Goal: Transaction & Acquisition: Obtain resource

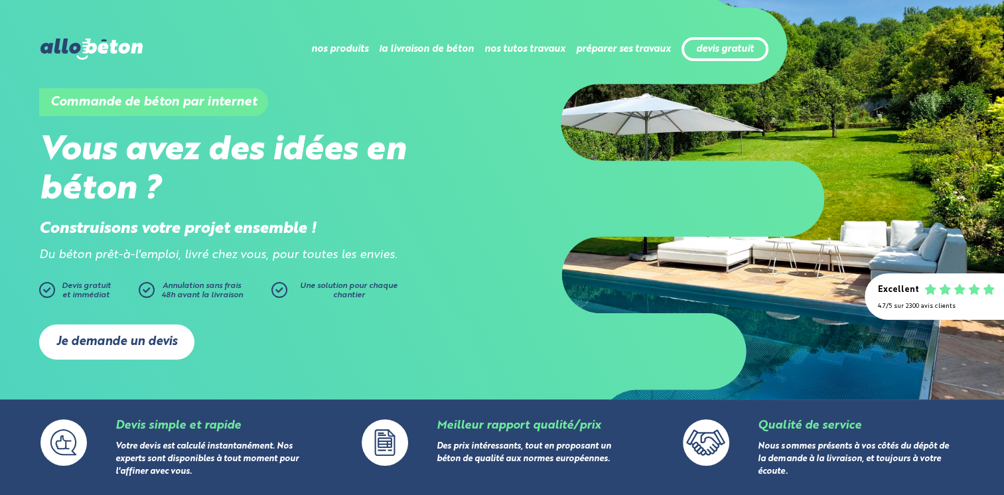
click at [104, 344] on link "Je demande un devis" at bounding box center [116, 341] width 155 height 35
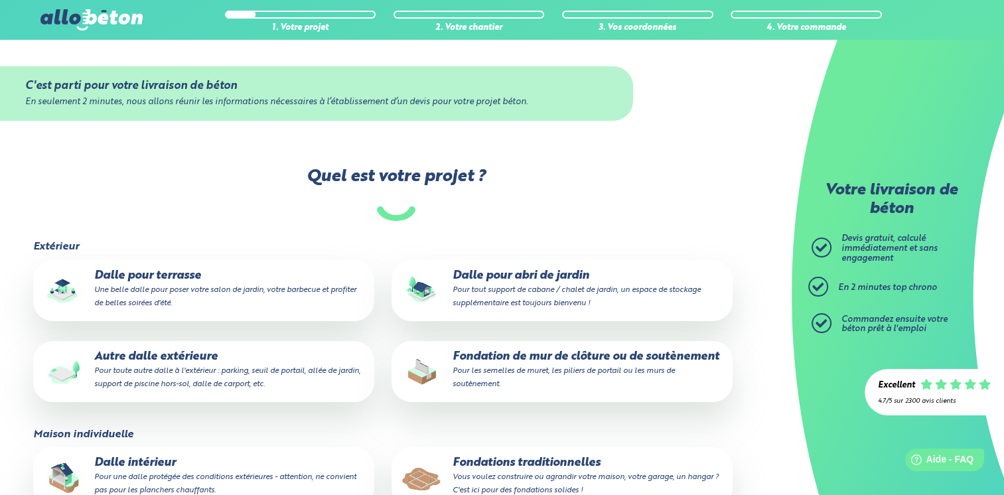
click at [190, 282] on p "Dalle pour terrasse Une belle dalle pour poser votre salon de jardin, votre bar…" at bounding box center [203, 289] width 322 height 40
click at [0, 0] on input "Dalle pour terrasse Une belle dalle pour poser votre salon de jardin, votre bar…" at bounding box center [0, 0] width 0 height 0
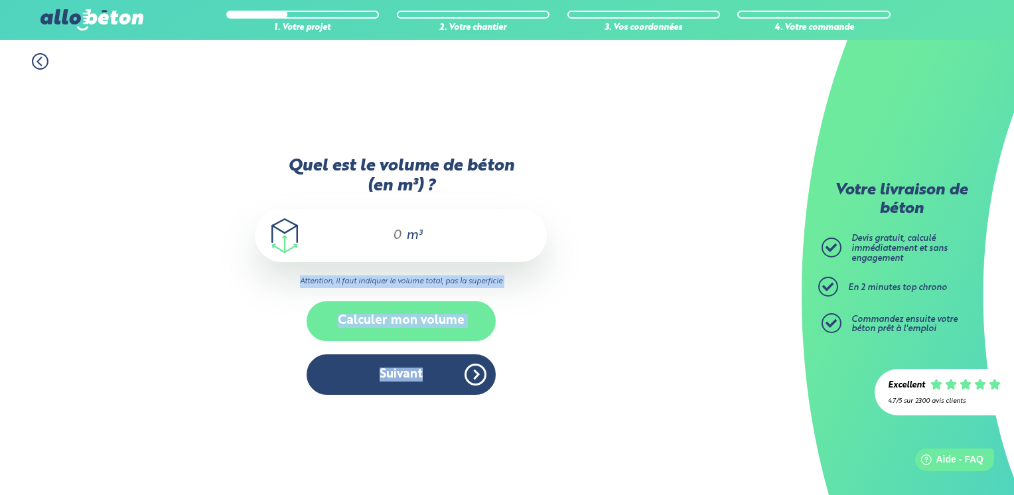
drag, startPoint x: 455, startPoint y: 332, endPoint x: 448, endPoint y: 326, distance: 8.9
click at [448, 326] on div "Quel est le volume de béton (en m³) ? m³ Attention, il faut indiquer le volume …" at bounding box center [401, 282] width 292 height 251
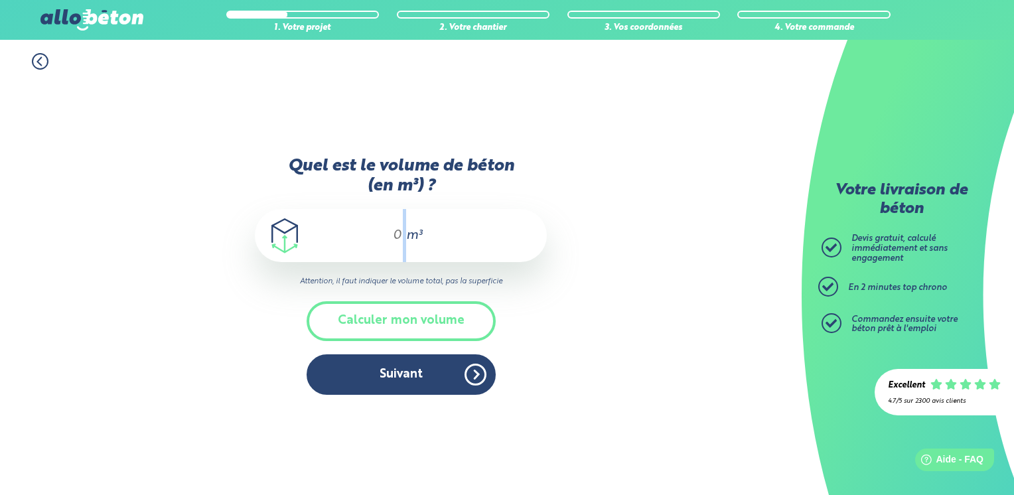
drag, startPoint x: 448, startPoint y: 326, endPoint x: 403, endPoint y: 238, distance: 99.1
click at [403, 238] on div "m³" at bounding box center [401, 235] width 292 height 53
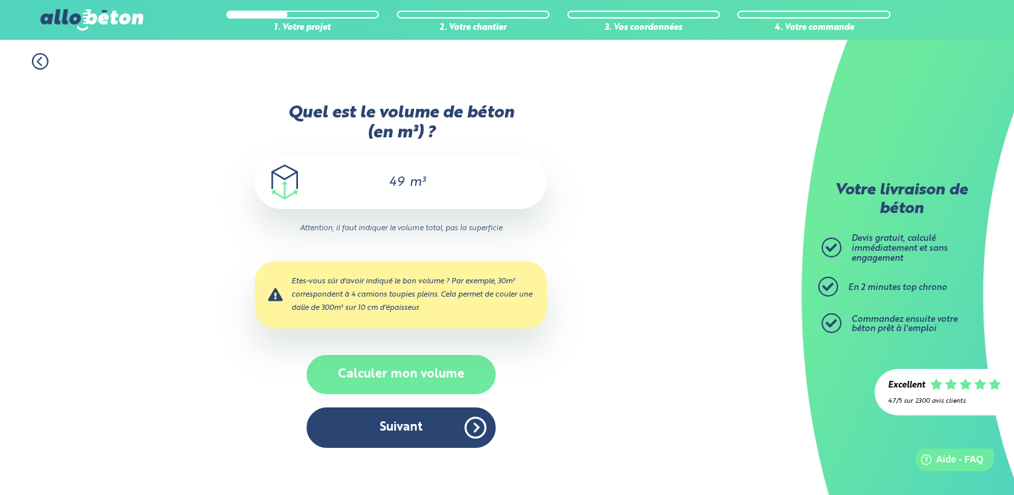
type input "49"
click at [434, 373] on button "Calculer mon volume" at bounding box center [400, 374] width 189 height 39
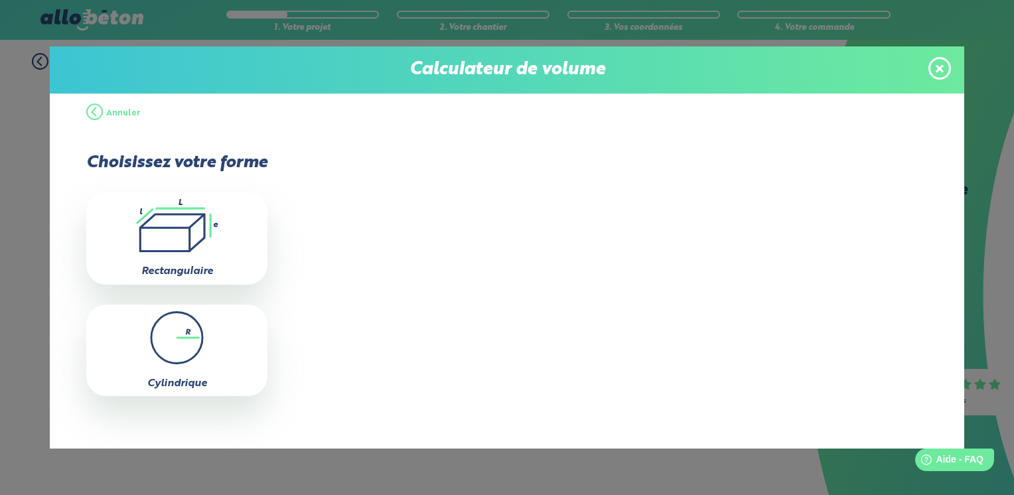
click at [933, 70] on span at bounding box center [939, 68] width 23 height 23
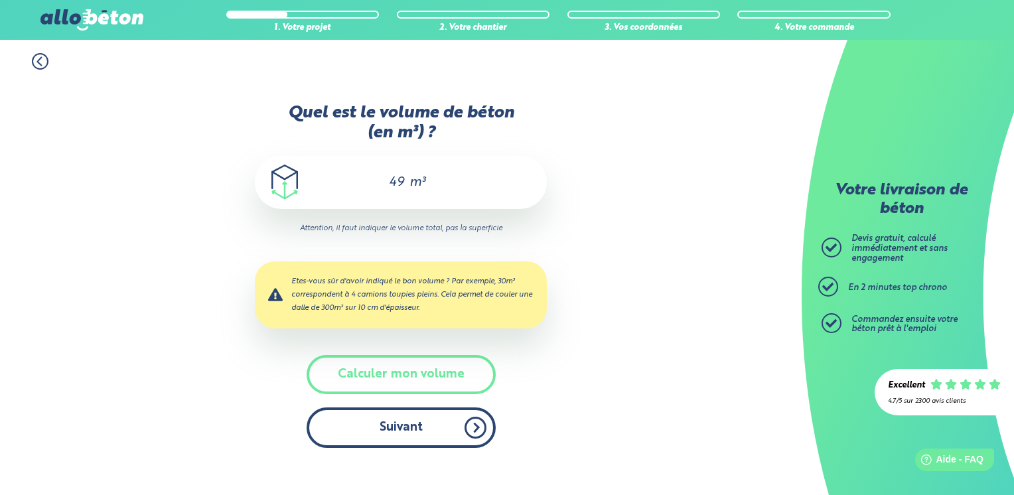
click at [409, 423] on button "Suivant" at bounding box center [400, 427] width 189 height 40
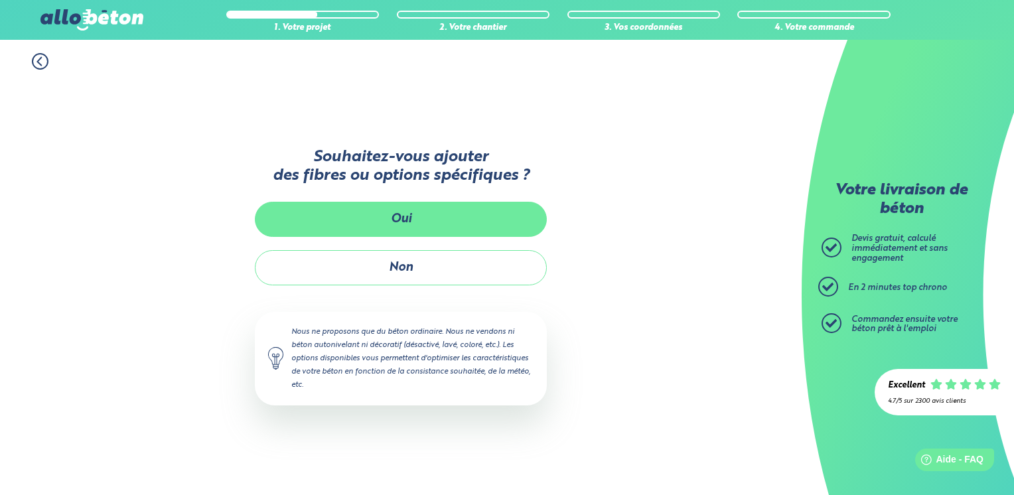
click at [428, 216] on button "Oui" at bounding box center [401, 219] width 292 height 35
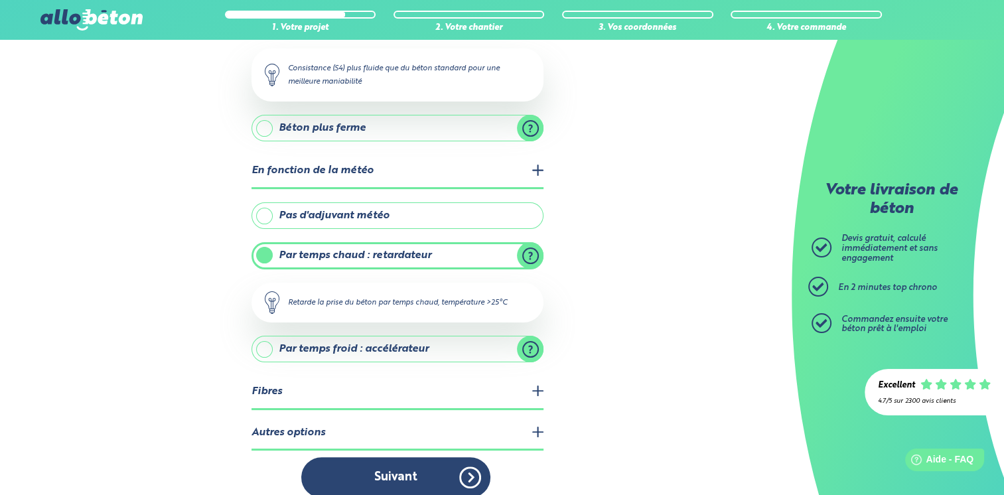
scroll to position [210, 0]
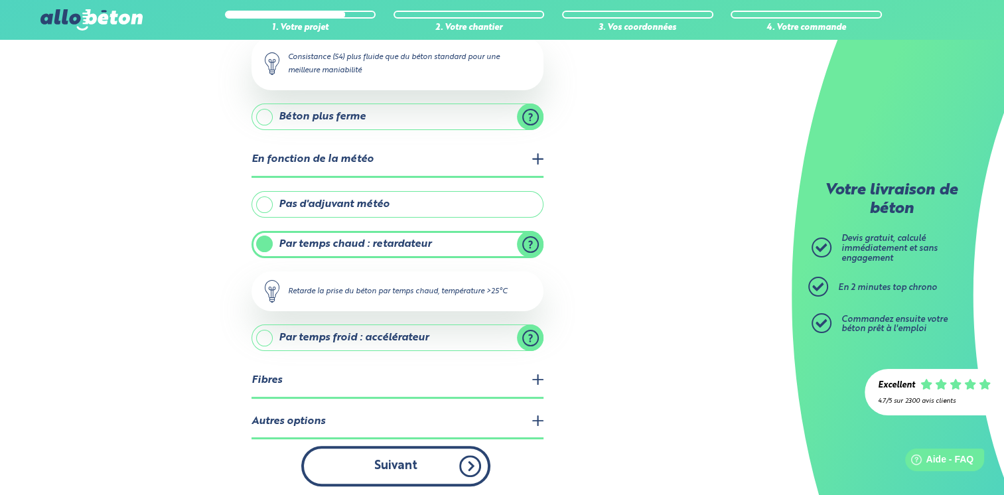
click at [478, 460] on button "Suivant" at bounding box center [395, 466] width 189 height 40
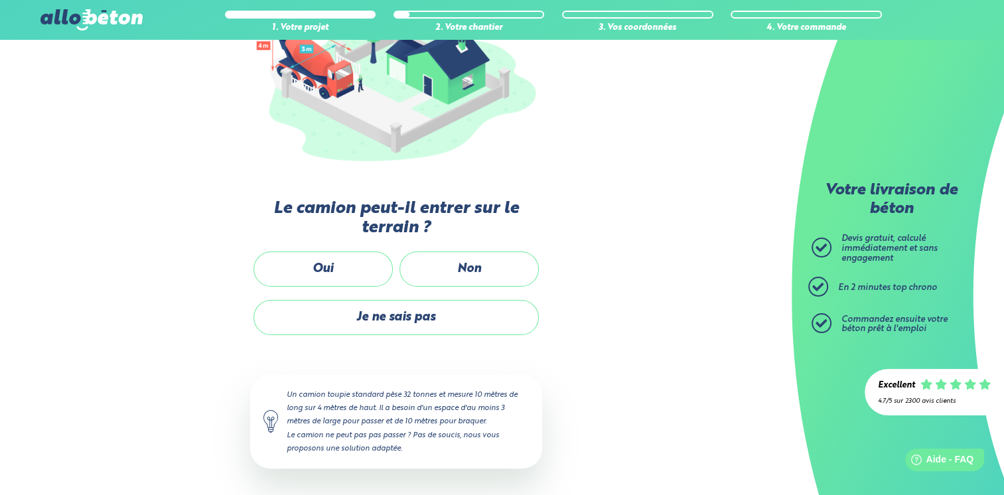
scroll to position [206, 0]
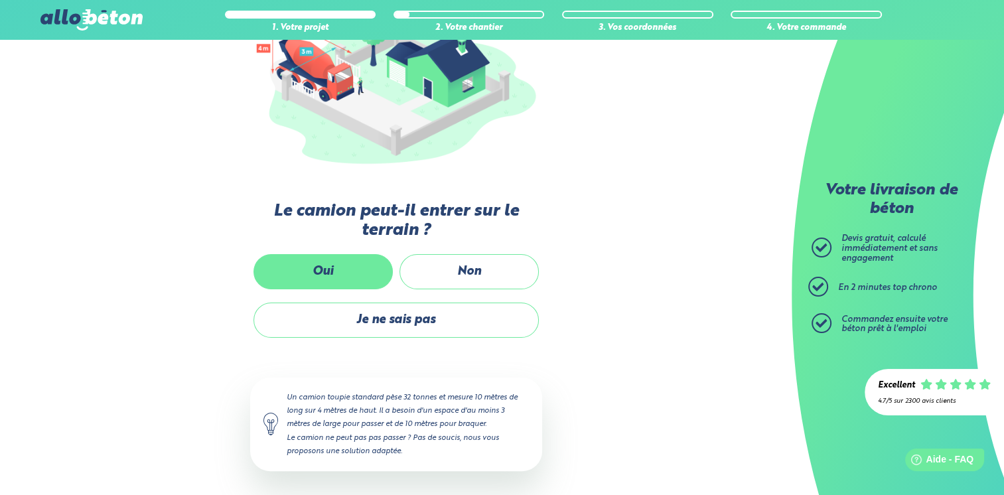
click at [340, 267] on label "Oui" at bounding box center [322, 271] width 139 height 35
click at [0, 0] on input "Oui" at bounding box center [0, 0] width 0 height 0
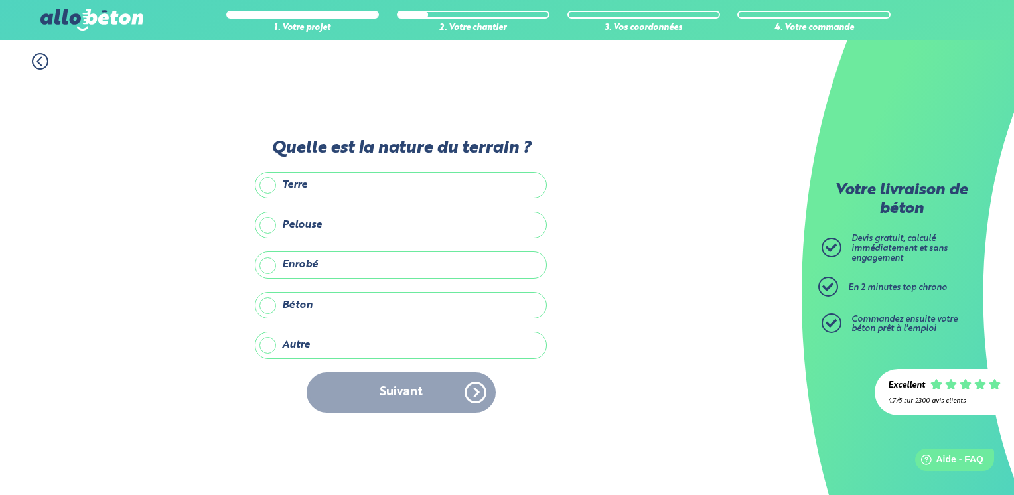
click at [358, 309] on label "Béton" at bounding box center [401, 305] width 292 height 27
click at [0, 0] on input "Béton" at bounding box center [0, 0] width 0 height 0
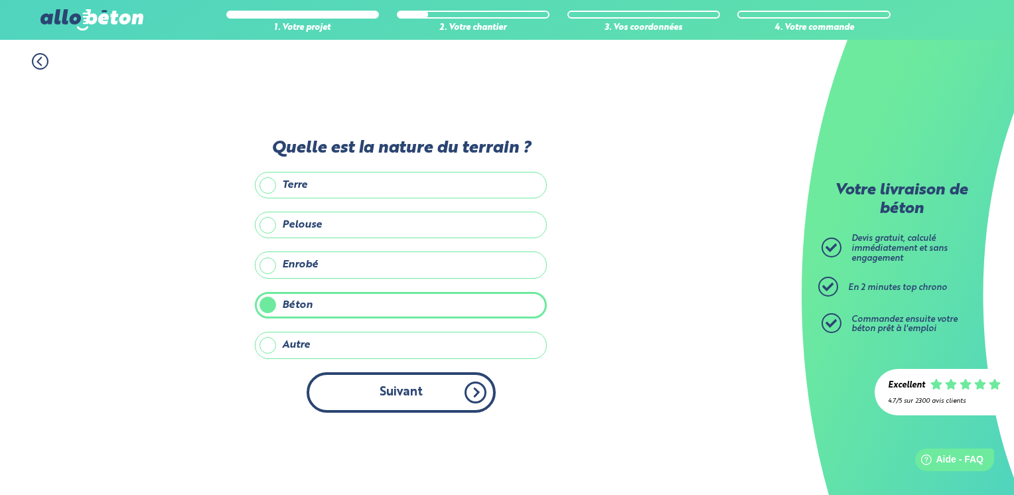
click at [472, 397] on button "Suivant" at bounding box center [400, 392] width 189 height 40
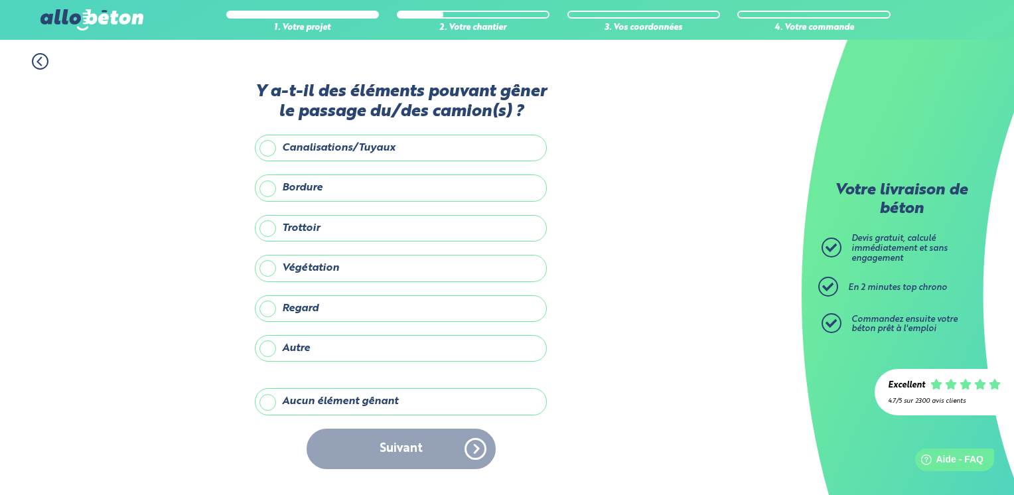
click at [376, 407] on label "Aucun élément gênant" at bounding box center [401, 401] width 292 height 27
click at [0, 0] on input "Aucun élément gênant" at bounding box center [0, 0] width 0 height 0
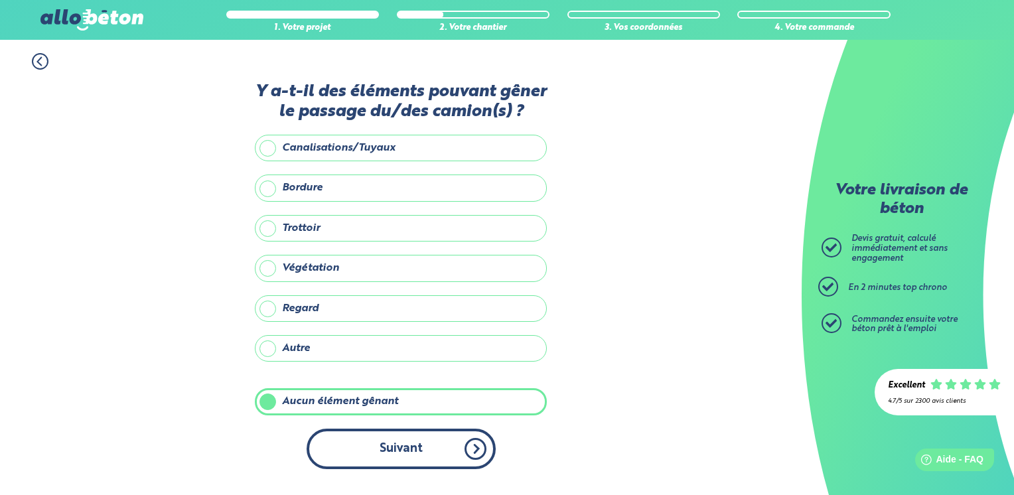
click at [472, 447] on button "Suivant" at bounding box center [400, 449] width 189 height 40
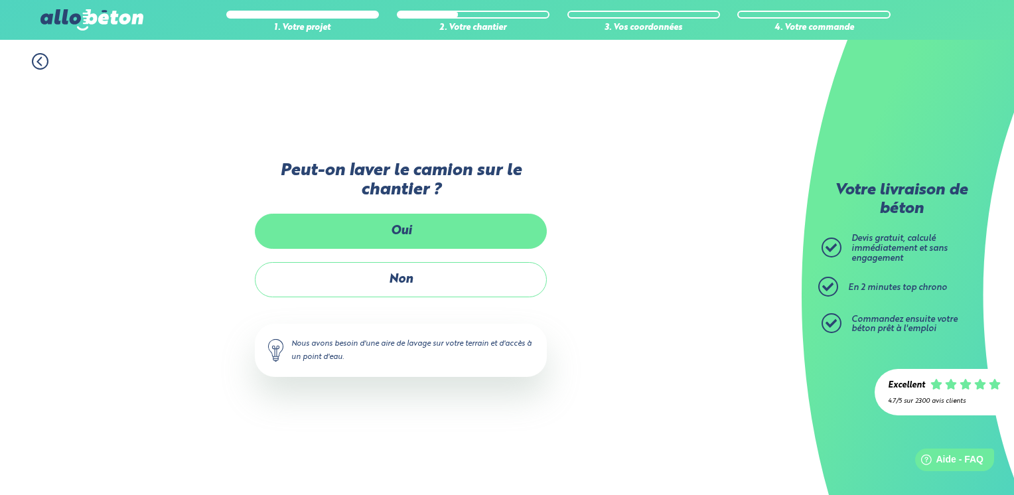
click at [425, 234] on label "Oui" at bounding box center [401, 231] width 292 height 35
click at [0, 0] on input "Oui" at bounding box center [0, 0] width 0 height 0
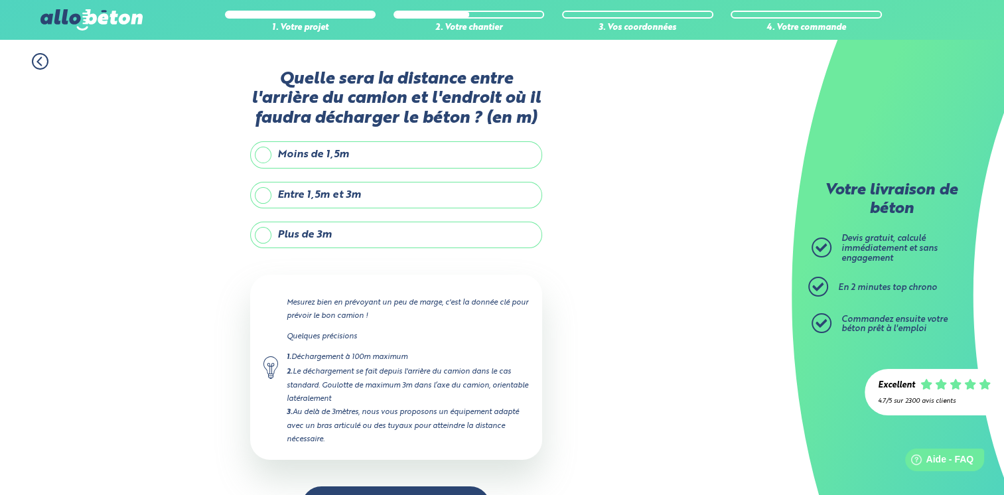
click at [261, 234] on label "Plus de 3m" at bounding box center [396, 235] width 292 height 27
click at [0, 0] on input "Plus de 3m" at bounding box center [0, 0] width 0 height 0
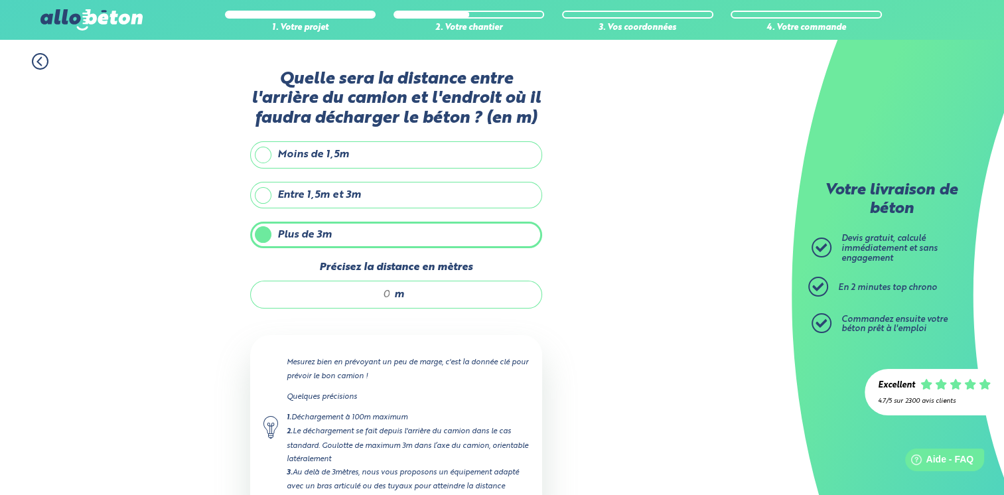
click at [390, 290] on div "m" at bounding box center [396, 295] width 292 height 28
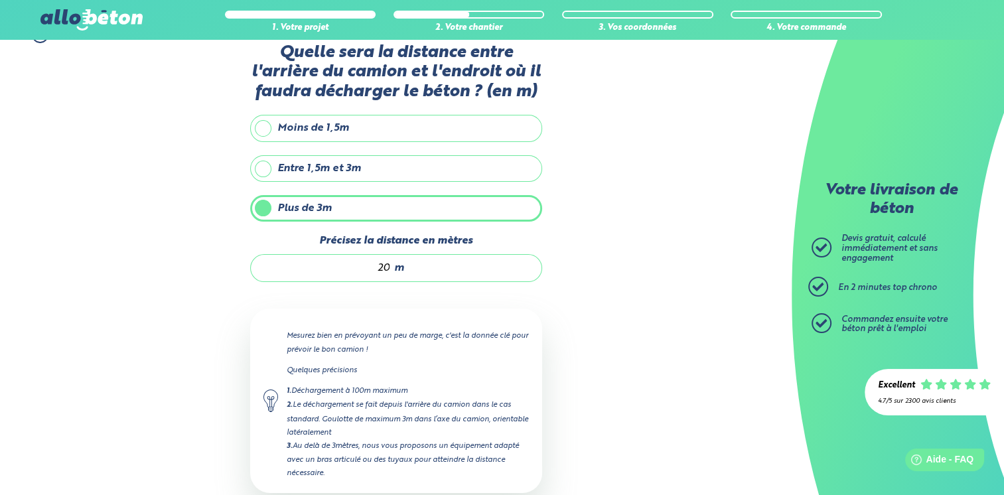
scroll to position [101, 0]
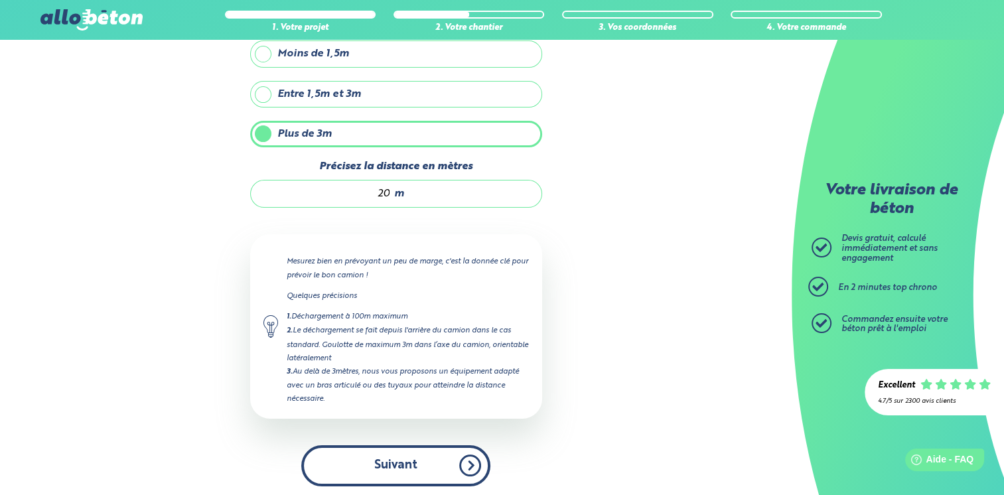
type input "20"
click at [473, 465] on button "Suivant" at bounding box center [395, 465] width 189 height 40
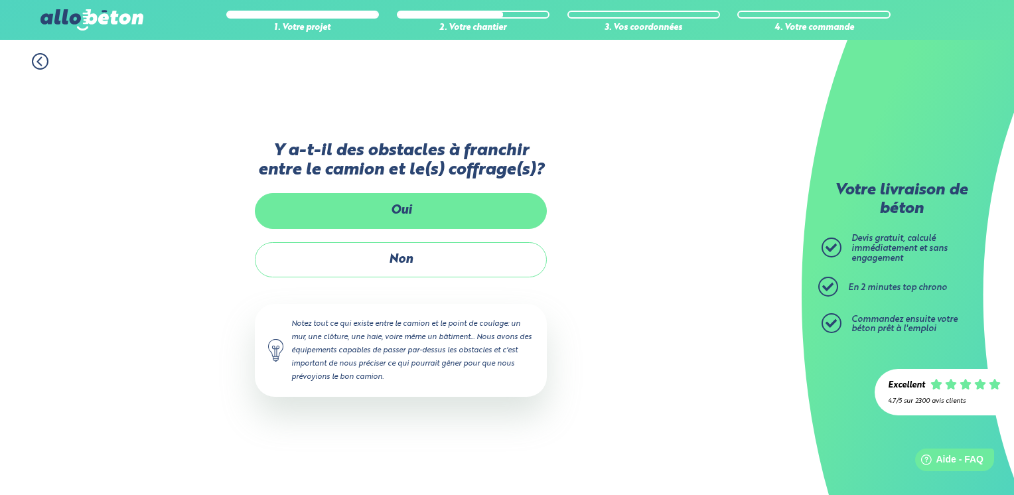
click at [431, 212] on label "Oui" at bounding box center [401, 210] width 292 height 35
click at [0, 0] on input "Oui" at bounding box center [0, 0] width 0 height 0
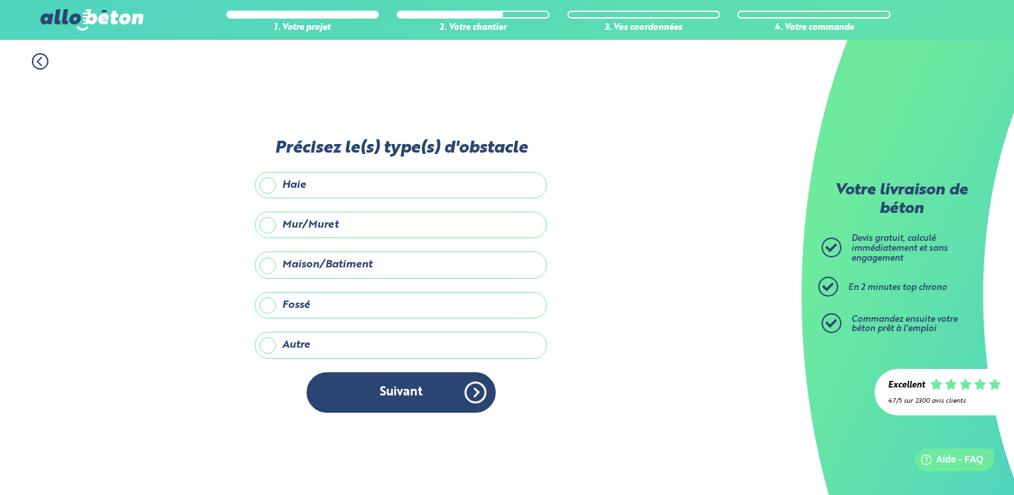
click at [273, 306] on label "Fossé" at bounding box center [401, 305] width 292 height 27
click at [0, 0] on input "Fossé" at bounding box center [0, 0] width 0 height 0
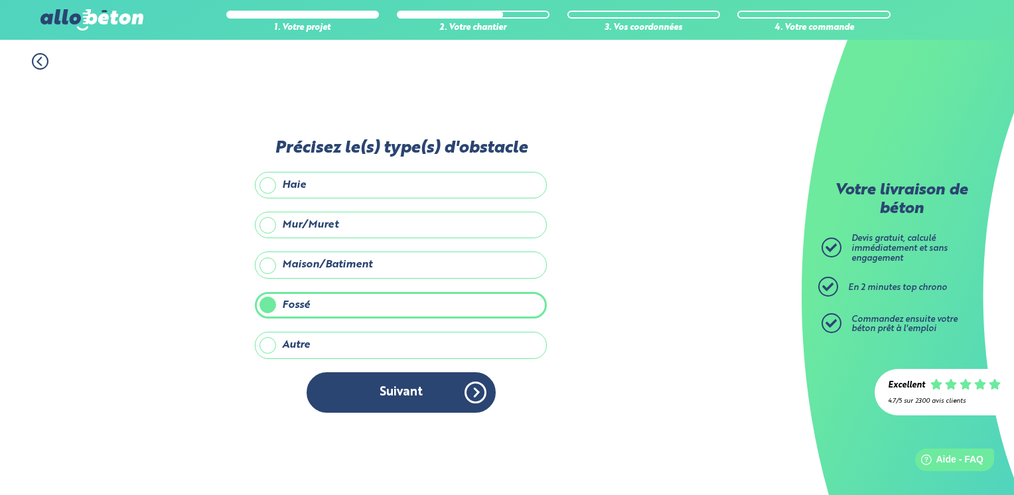
click at [266, 225] on label "Mur/Muret" at bounding box center [401, 225] width 292 height 27
click at [0, 0] on input "Mur/Muret" at bounding box center [0, 0] width 0 height 0
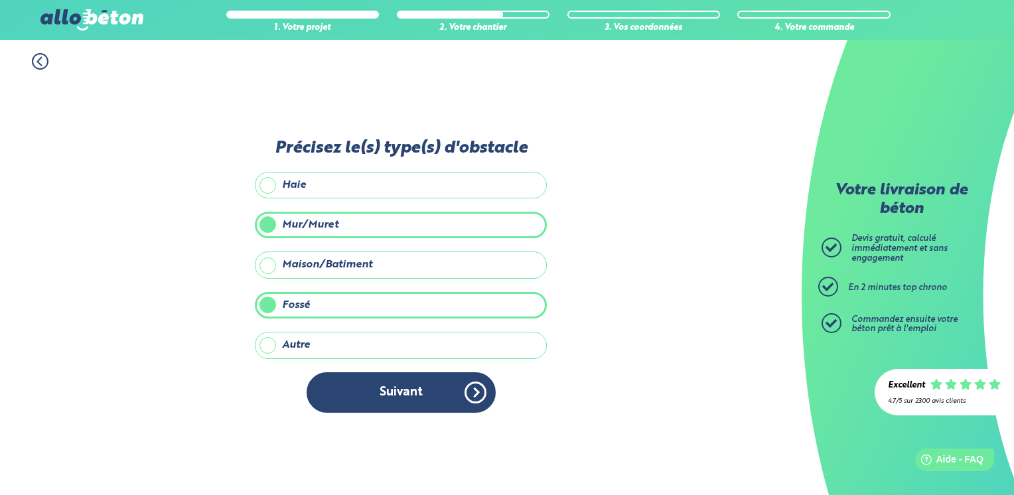
click at [264, 300] on label "Fossé" at bounding box center [401, 305] width 292 height 27
click at [0, 0] on input "Fossé" at bounding box center [0, 0] width 0 height 0
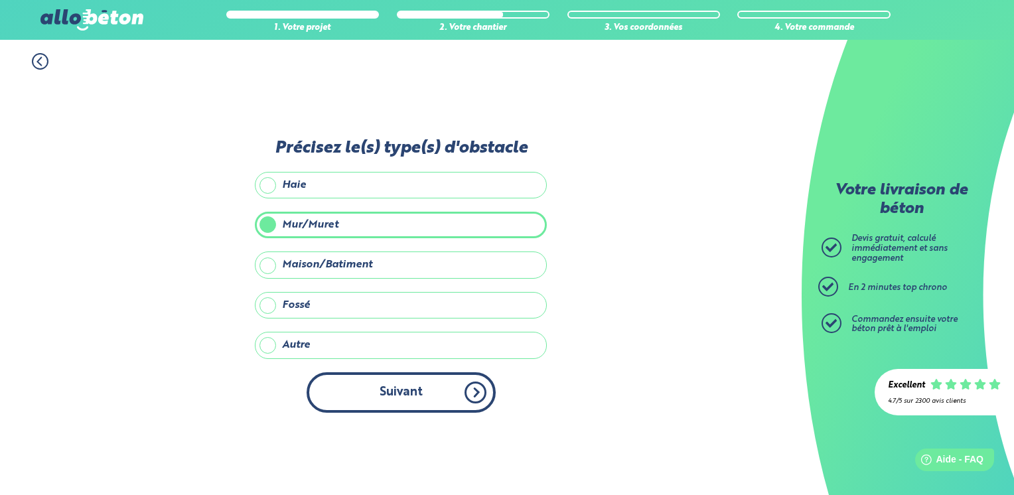
click at [464, 386] on button "Suivant" at bounding box center [400, 392] width 189 height 40
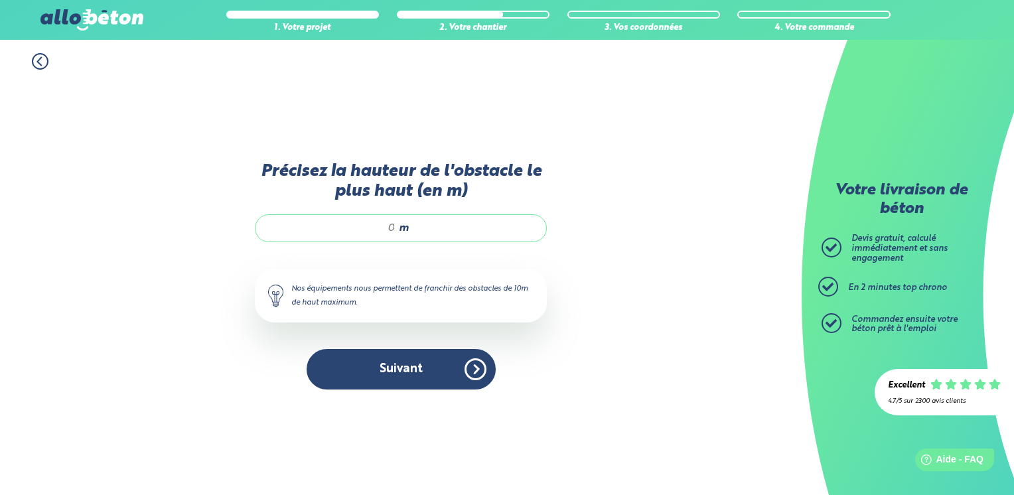
click at [394, 233] on input "Précisez la hauteur de l'obstacle le plus haut (en m)" at bounding box center [332, 228] width 127 height 13
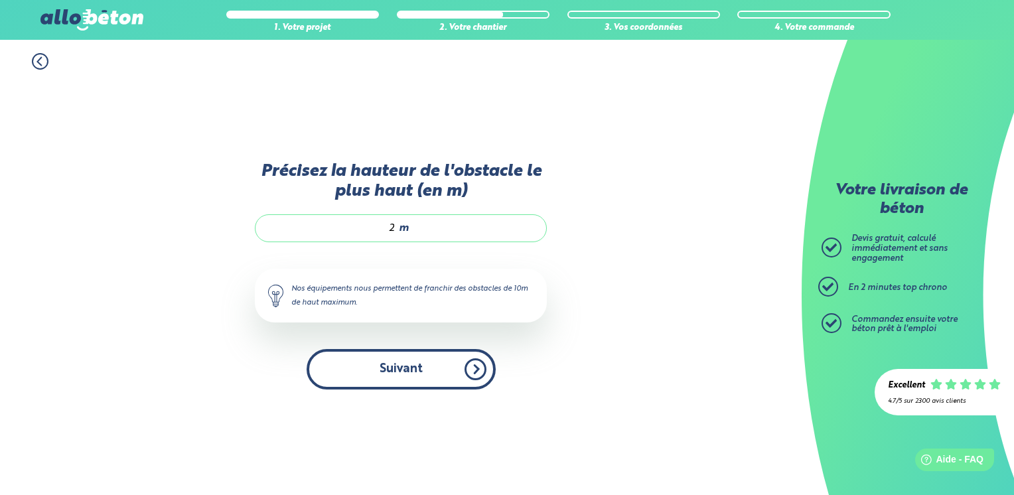
type input "2"
click at [437, 374] on button "Suivant" at bounding box center [400, 369] width 189 height 40
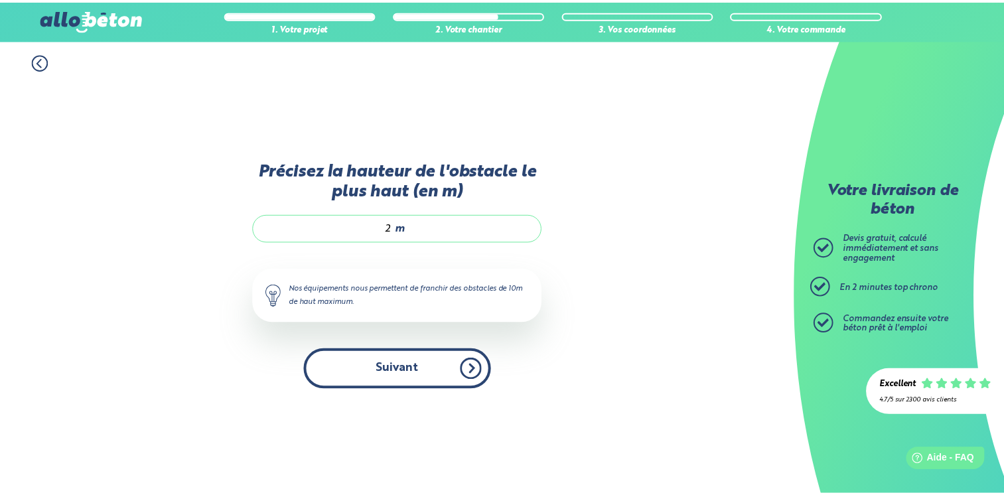
scroll to position [117, 0]
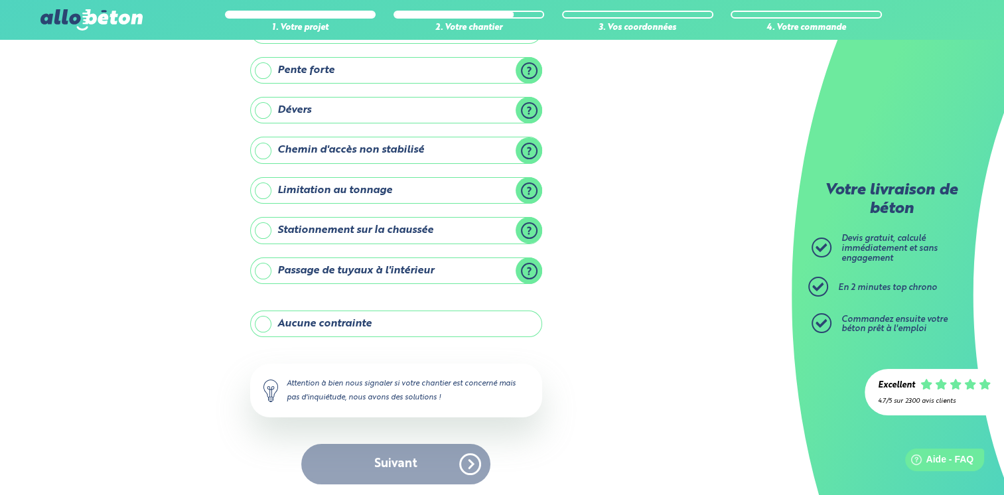
click at [366, 323] on label "Aucune contrainte" at bounding box center [396, 323] width 292 height 27
click at [0, 0] on input "Aucune contrainte" at bounding box center [0, 0] width 0 height 0
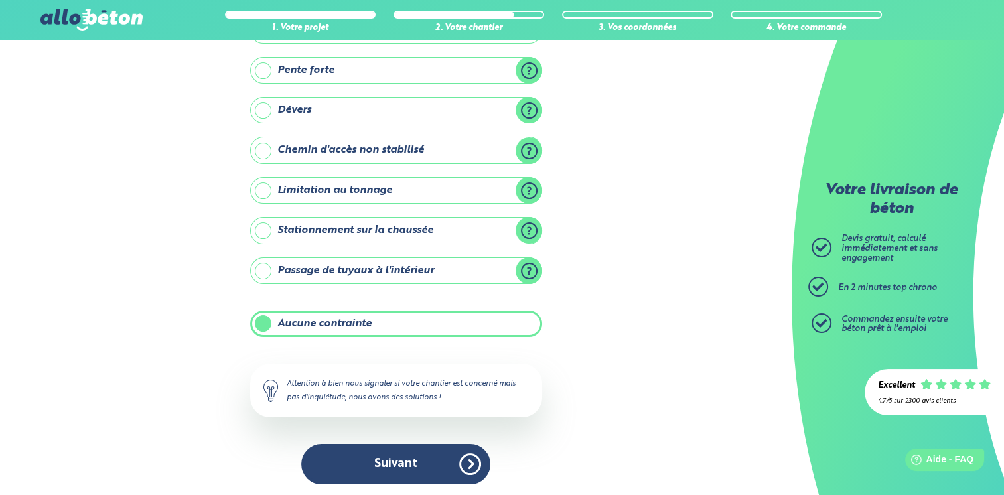
scroll to position [117, 0]
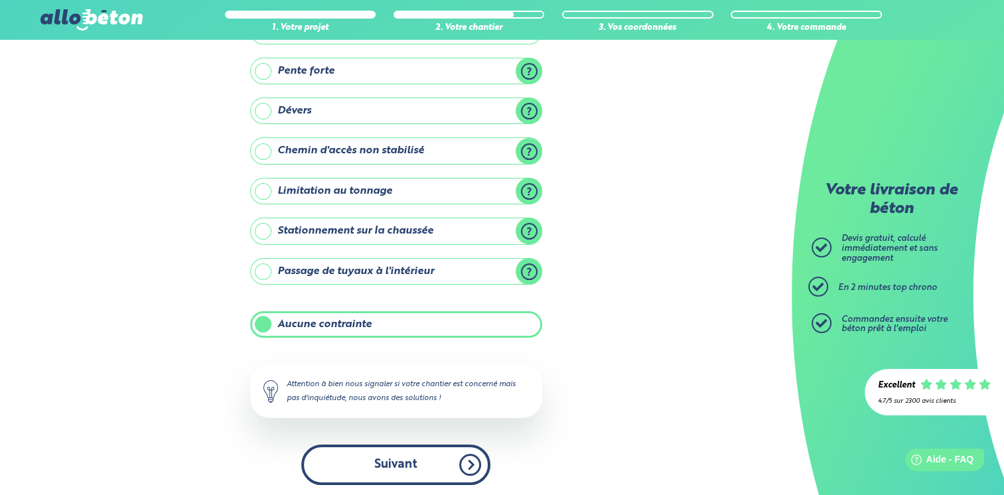
click at [470, 454] on button "Suivant" at bounding box center [395, 464] width 189 height 40
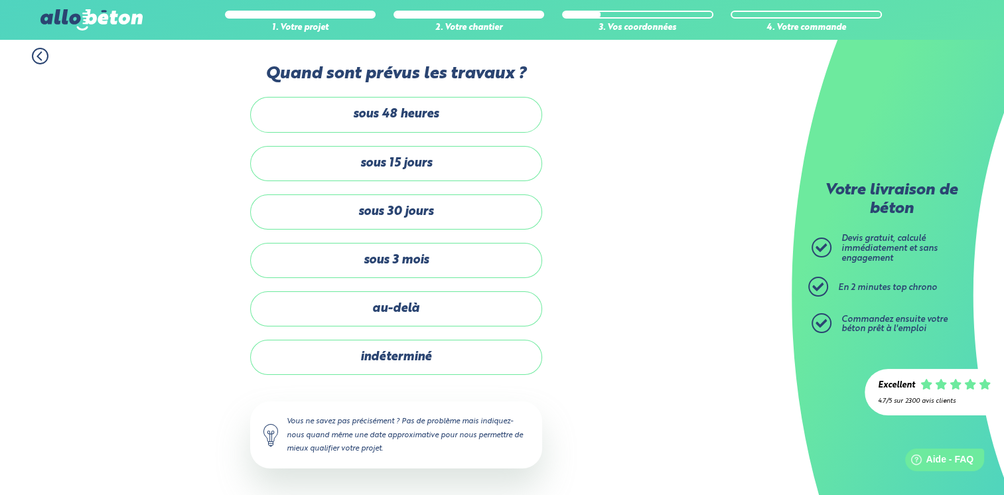
scroll to position [3, 0]
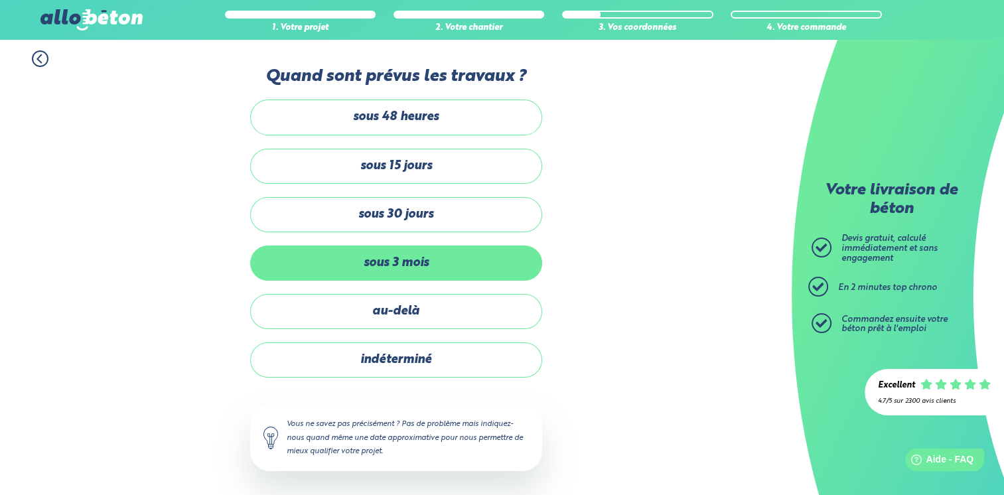
click at [397, 267] on label "sous 3 mois" at bounding box center [396, 262] width 292 height 35
click at [0, 0] on input "sous 3 mois" at bounding box center [0, 0] width 0 height 0
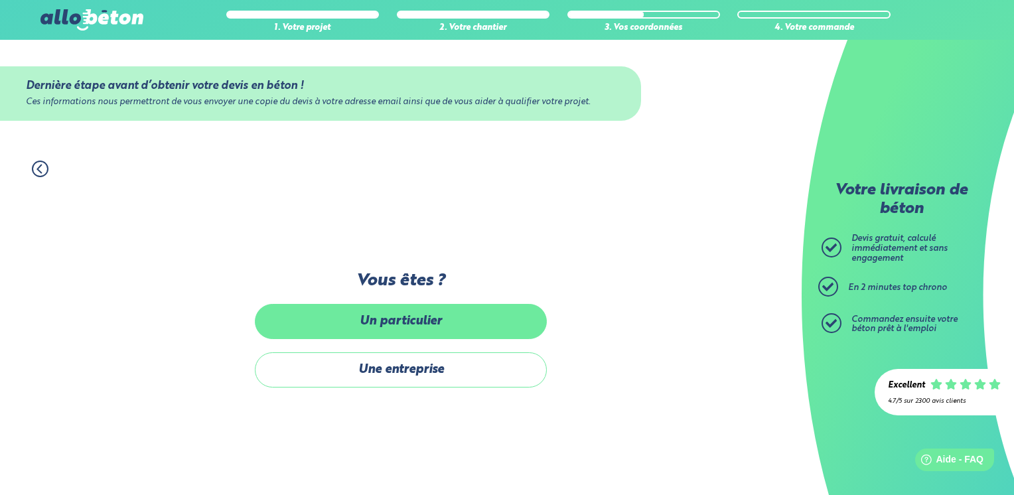
click at [411, 316] on label "Un particulier" at bounding box center [401, 321] width 292 height 35
click at [0, 0] on input "Un particulier" at bounding box center [0, 0] width 0 height 0
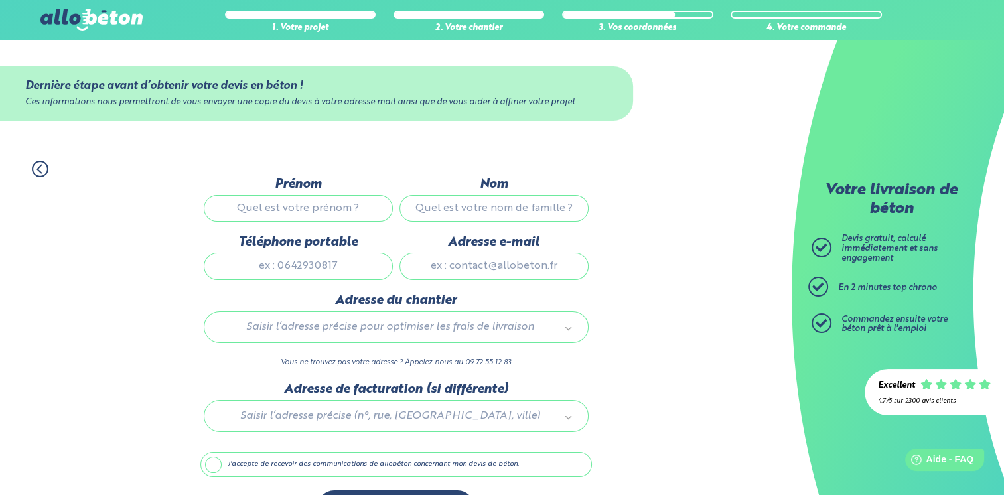
click at [330, 206] on input "Prénom" at bounding box center [298, 208] width 189 height 27
type input "[PERSON_NAME]"
type input "bandu"
type input "0631426398"
type input "[EMAIL_ADDRESS][DOMAIN_NAME]"
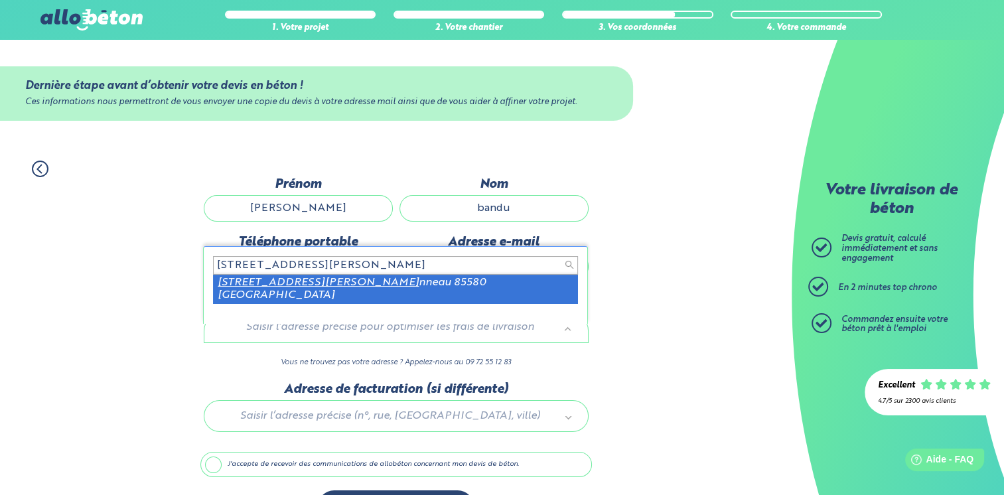
type input "[STREET_ADDRESS][PERSON_NAME]"
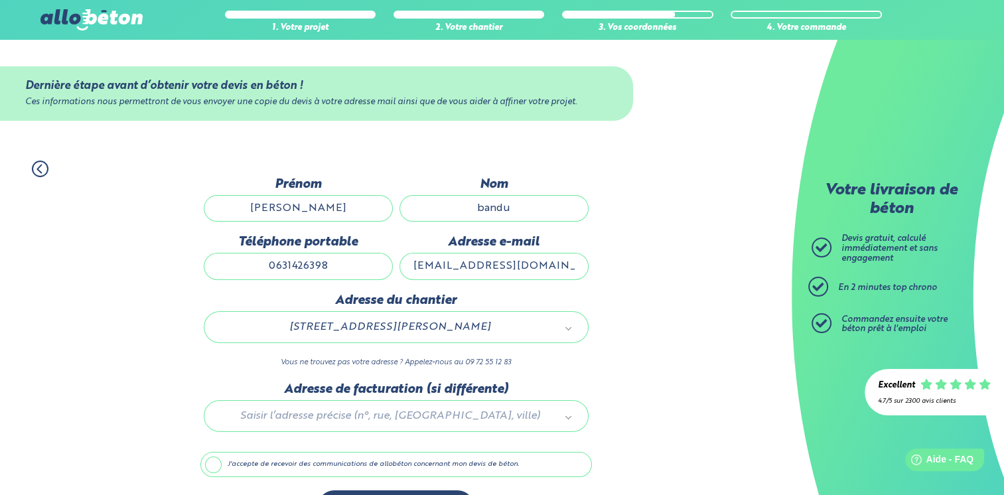
click at [564, 417] on div at bounding box center [395, 413] width 391 height 63
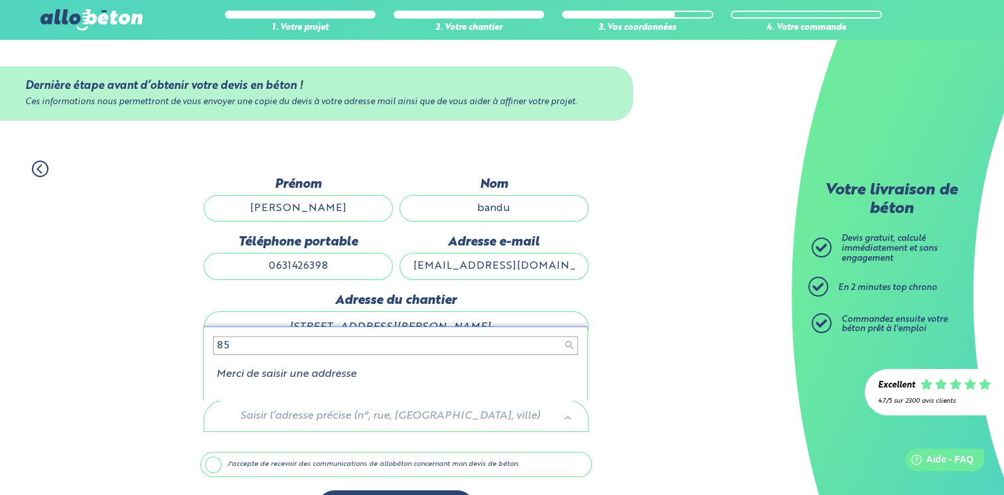
type input "8"
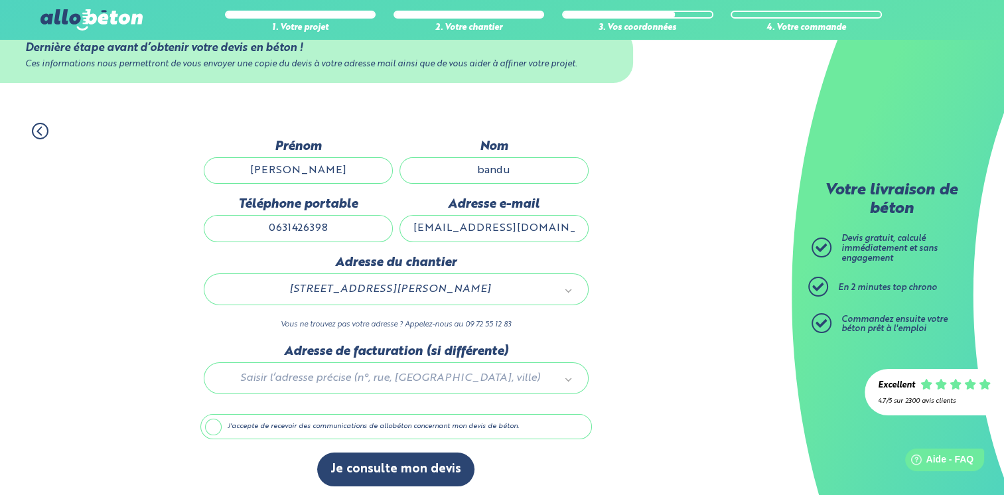
scroll to position [40, 0]
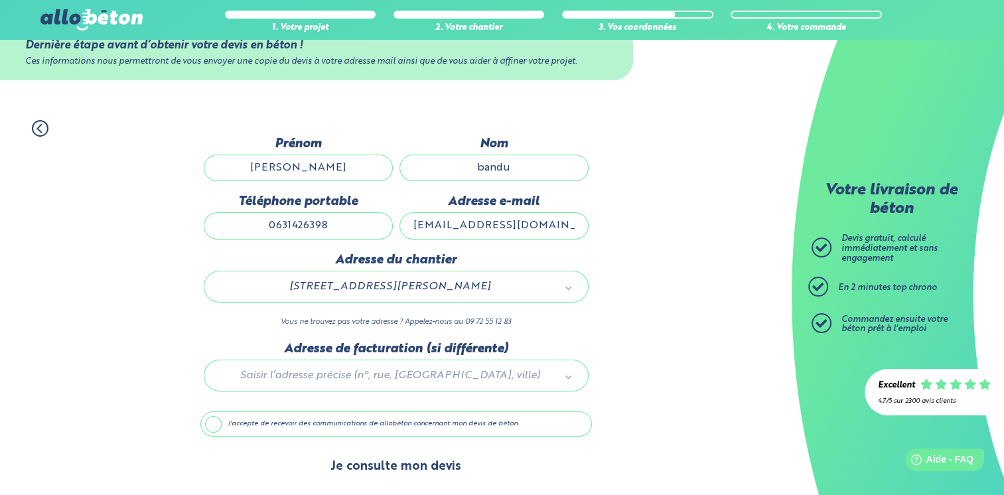
click at [403, 465] on button "Je consulte mon devis" at bounding box center [395, 467] width 157 height 34
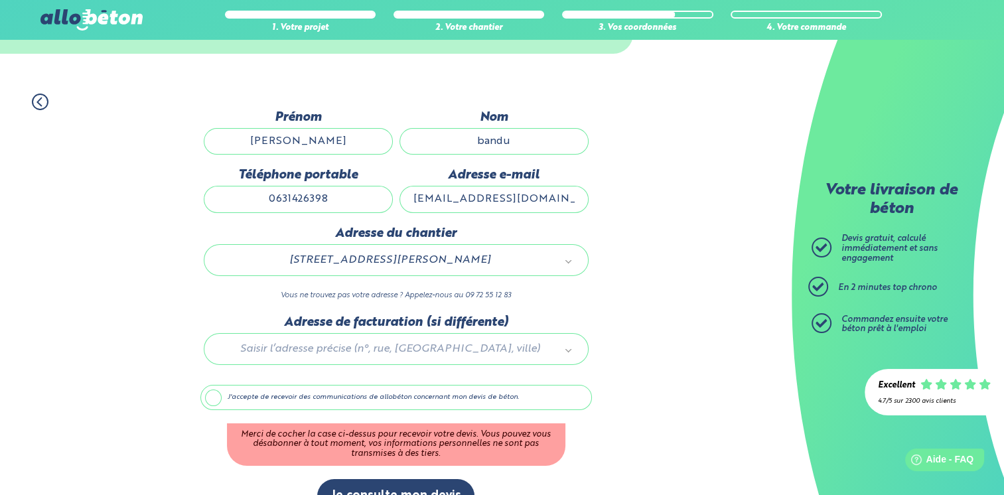
scroll to position [96, 0]
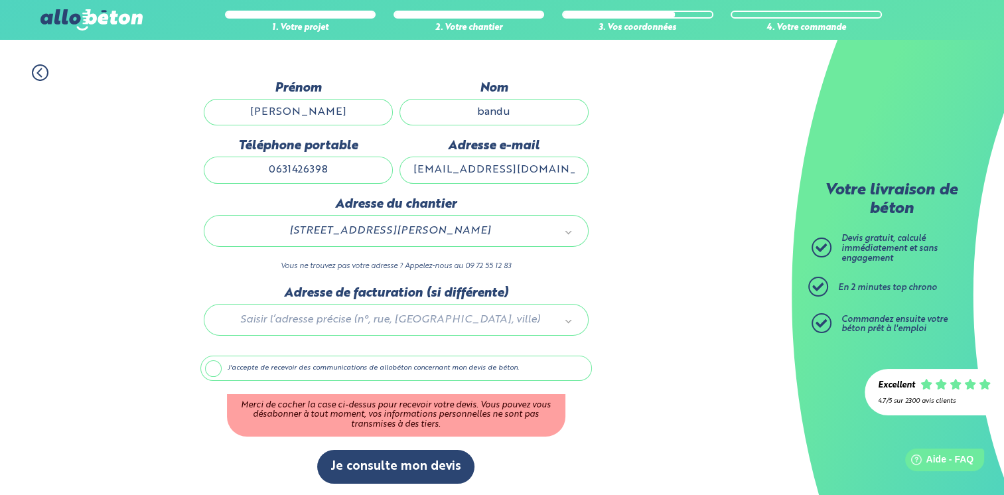
click at [213, 363] on label "J'accepte de recevoir des communications de allobéton concernant mon devis de b…" at bounding box center [395, 368] width 391 height 25
click at [0, 0] on input "J'accepte de recevoir des communications de allobéton concernant mon devis de b…" at bounding box center [0, 0] width 0 height 0
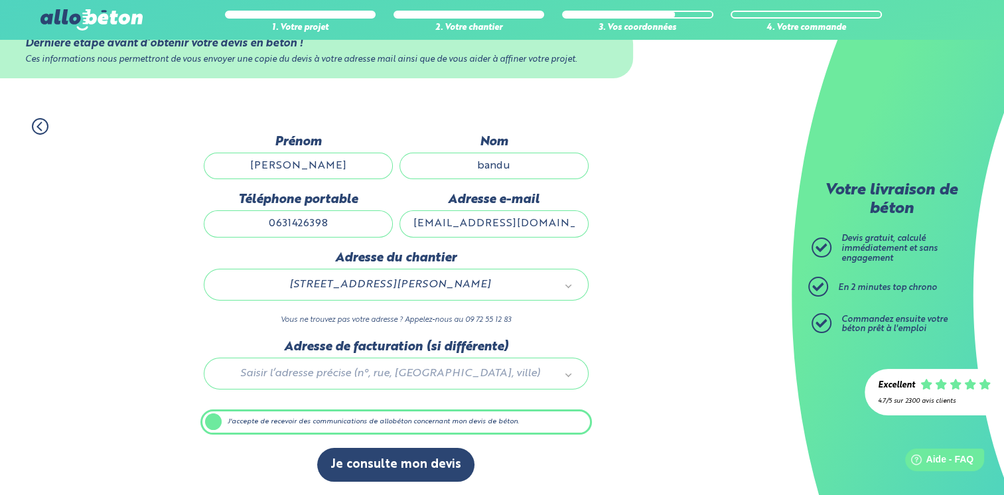
scroll to position [40, 0]
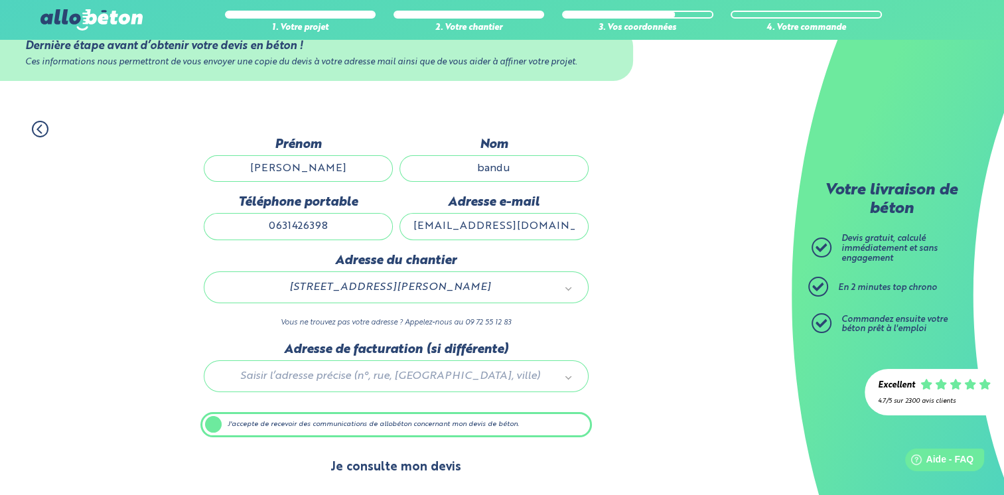
click at [362, 462] on button "Je consulte mon devis" at bounding box center [395, 467] width 157 height 34
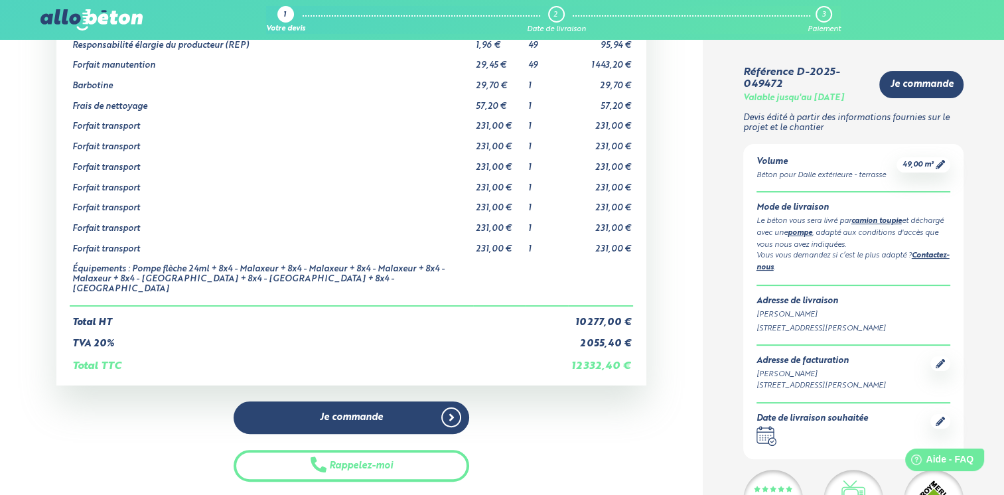
scroll to position [247, 0]
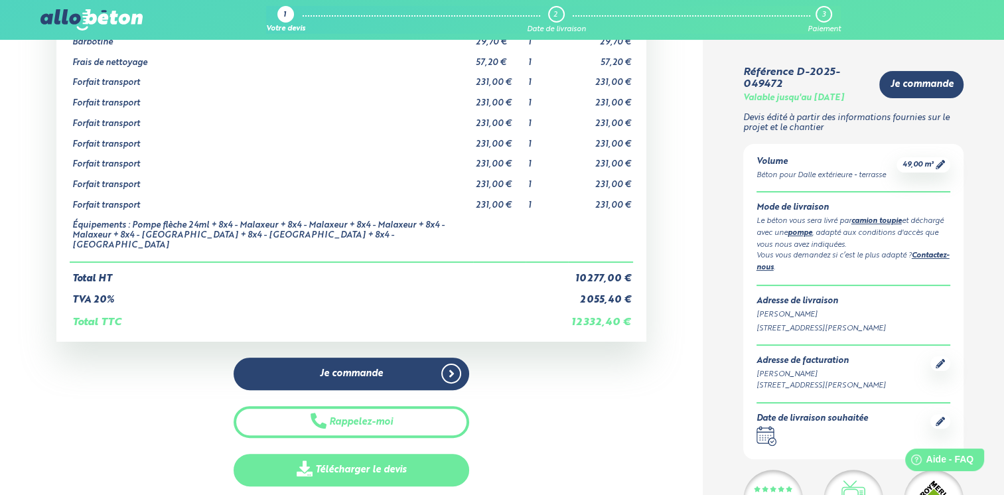
drag, startPoint x: 1011, startPoint y: 484, endPoint x: 407, endPoint y: 454, distance: 605.1
click at [407, 454] on link "Télécharger le devis" at bounding box center [352, 470] width 236 height 33
